Goal: Find specific page/section: Find specific page/section

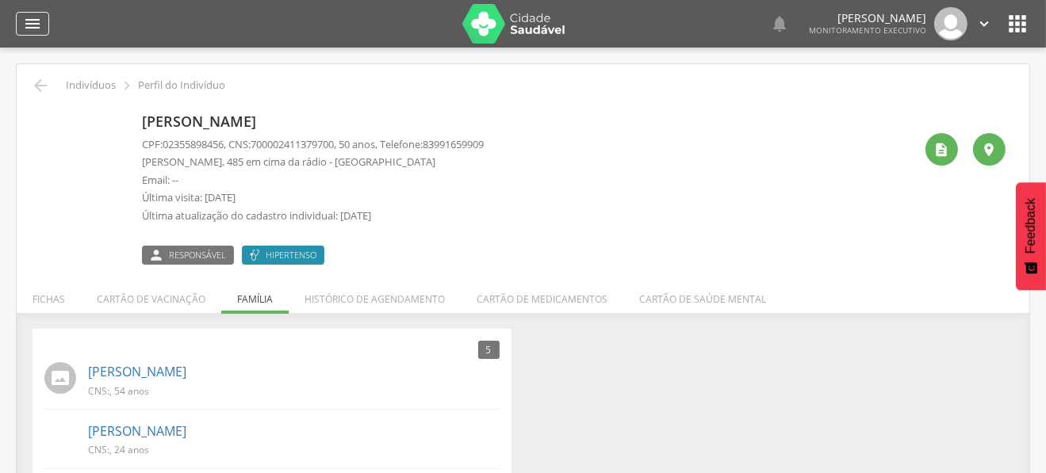
click at [35, 26] on icon "" at bounding box center [32, 23] width 19 height 19
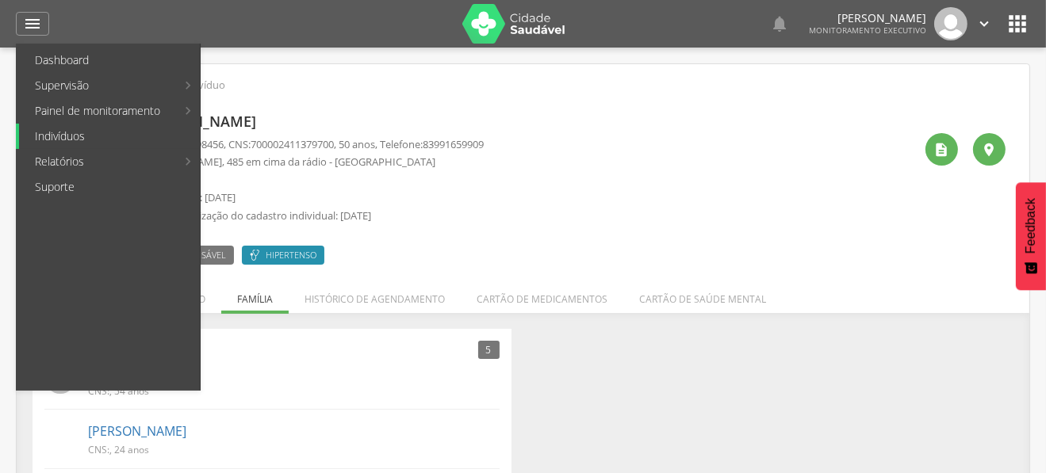
click at [72, 140] on link "Indivíduos" at bounding box center [109, 136] width 181 height 25
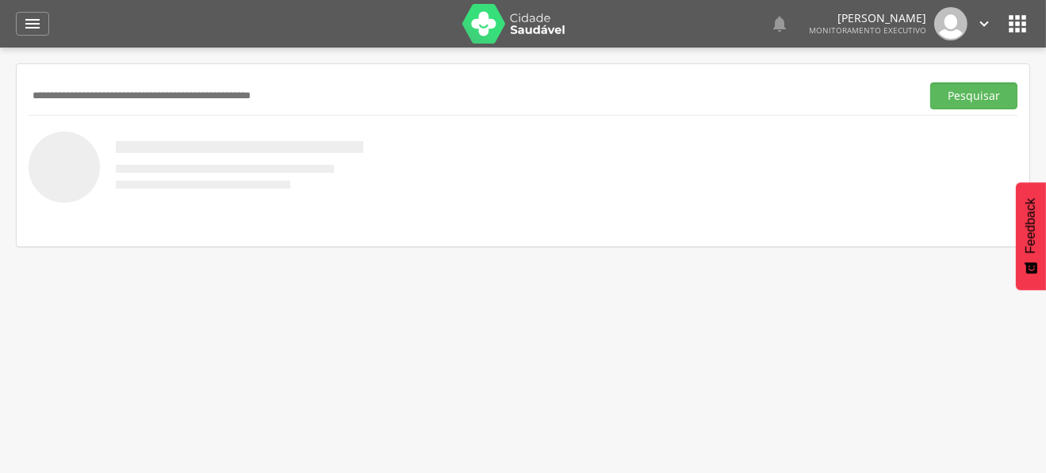
click at [1027, 242] on span "Feedback" at bounding box center [1031, 226] width 14 height 56
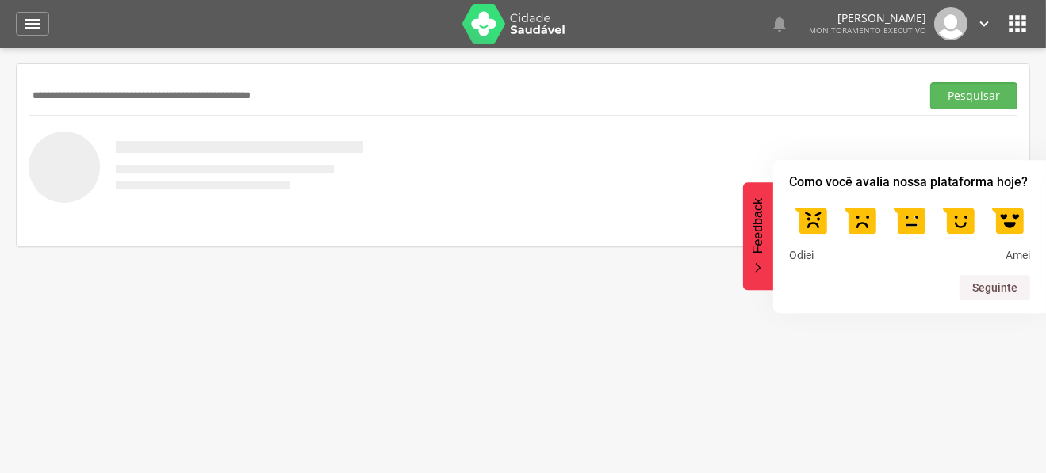
click at [956, 226] on label at bounding box center [958, 220] width 44 height 44
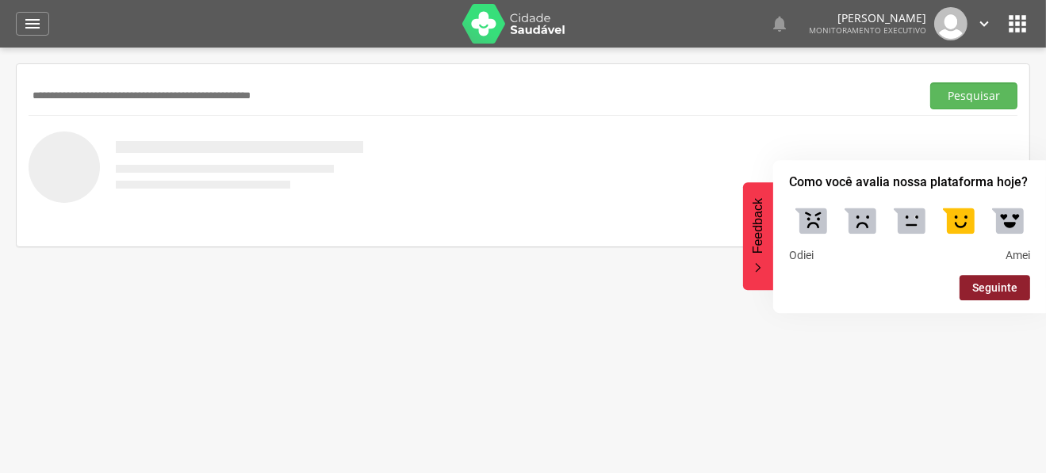
click at [991, 295] on button "Seguinte" at bounding box center [994, 287] width 71 height 25
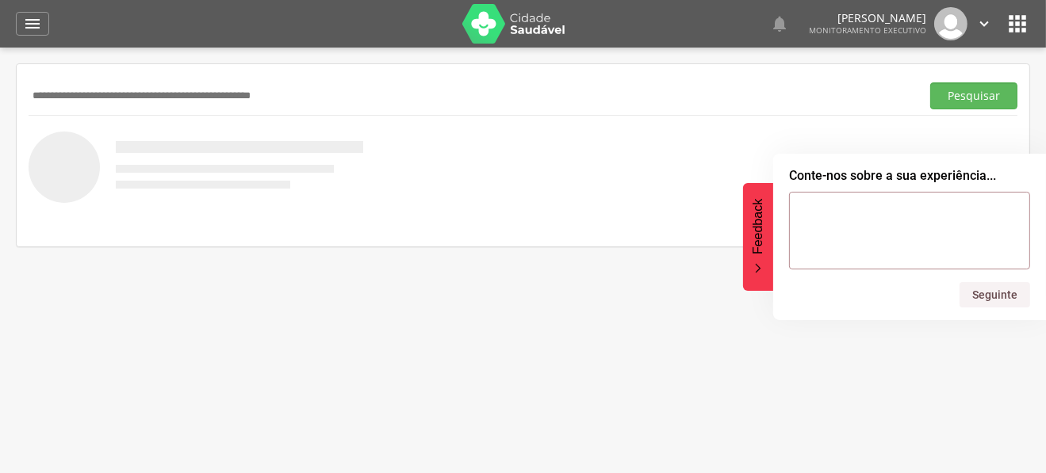
click at [781, 344] on div " Supervisão  Distritos  Ubs Coordenador: - Queimadas / PB Intervalo de Tempo…" at bounding box center [523, 284] width 1046 height 473
click at [759, 229] on span "Feedback" at bounding box center [758, 226] width 14 height 56
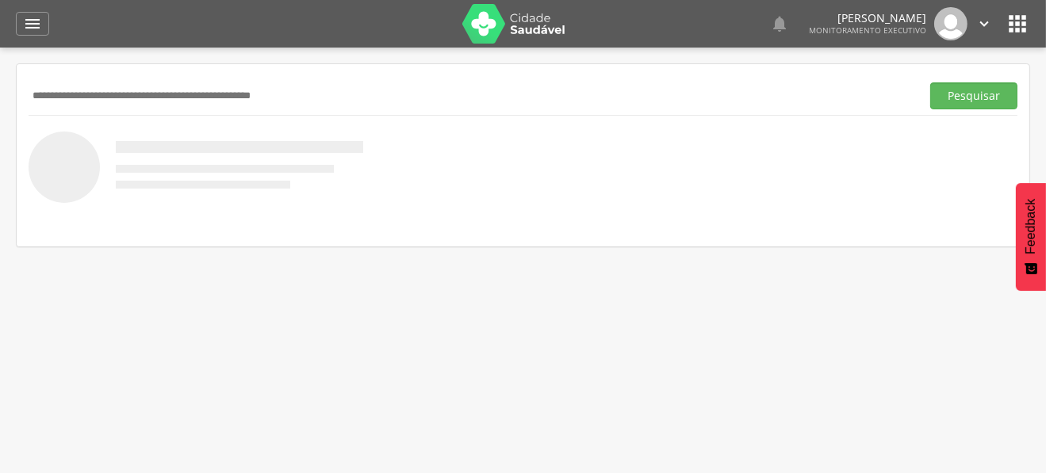
click at [309, 363] on div " Supervisão  Distritos  Ubs Coordenador: - Queimadas / PB Intervalo de Tempo…" at bounding box center [523, 284] width 1046 height 473
